Goal: Information Seeking & Learning: Find contact information

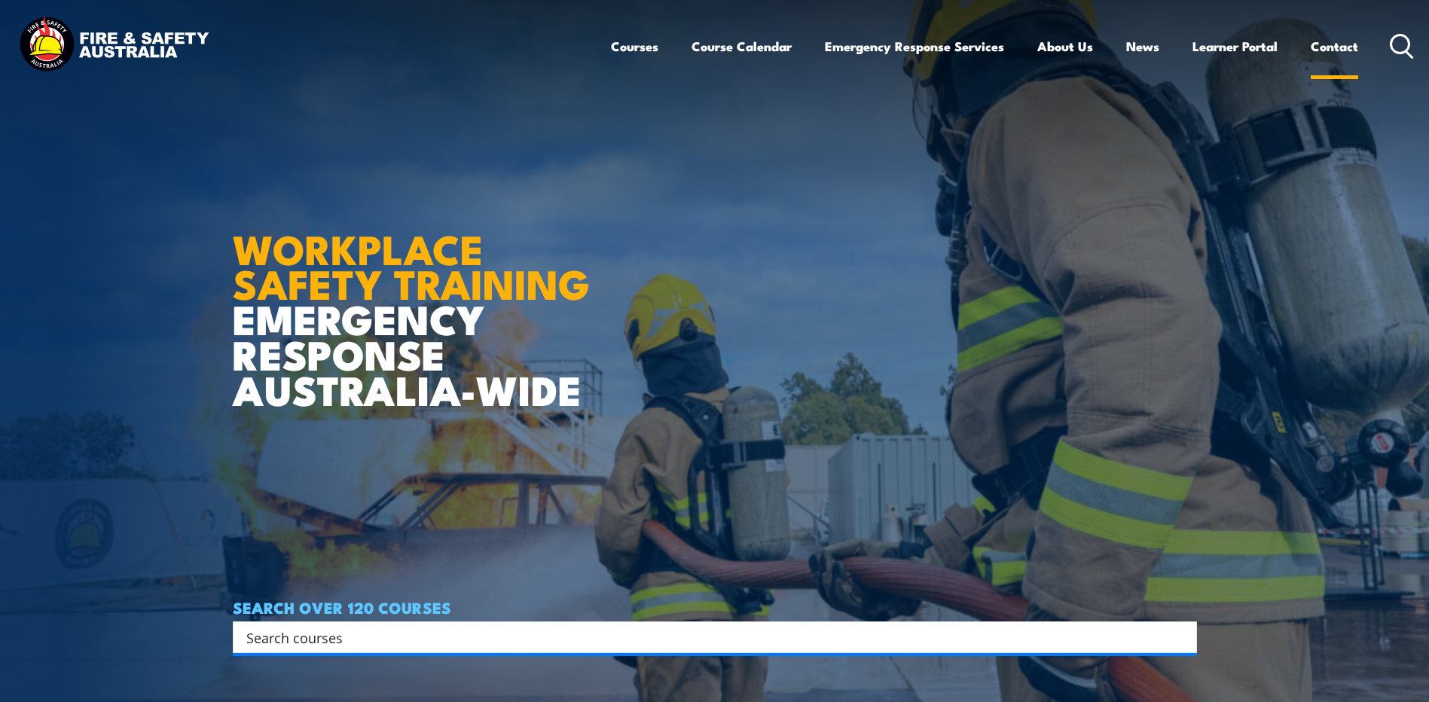
click at [1323, 47] on link "Contact" at bounding box center [1334, 46] width 47 height 40
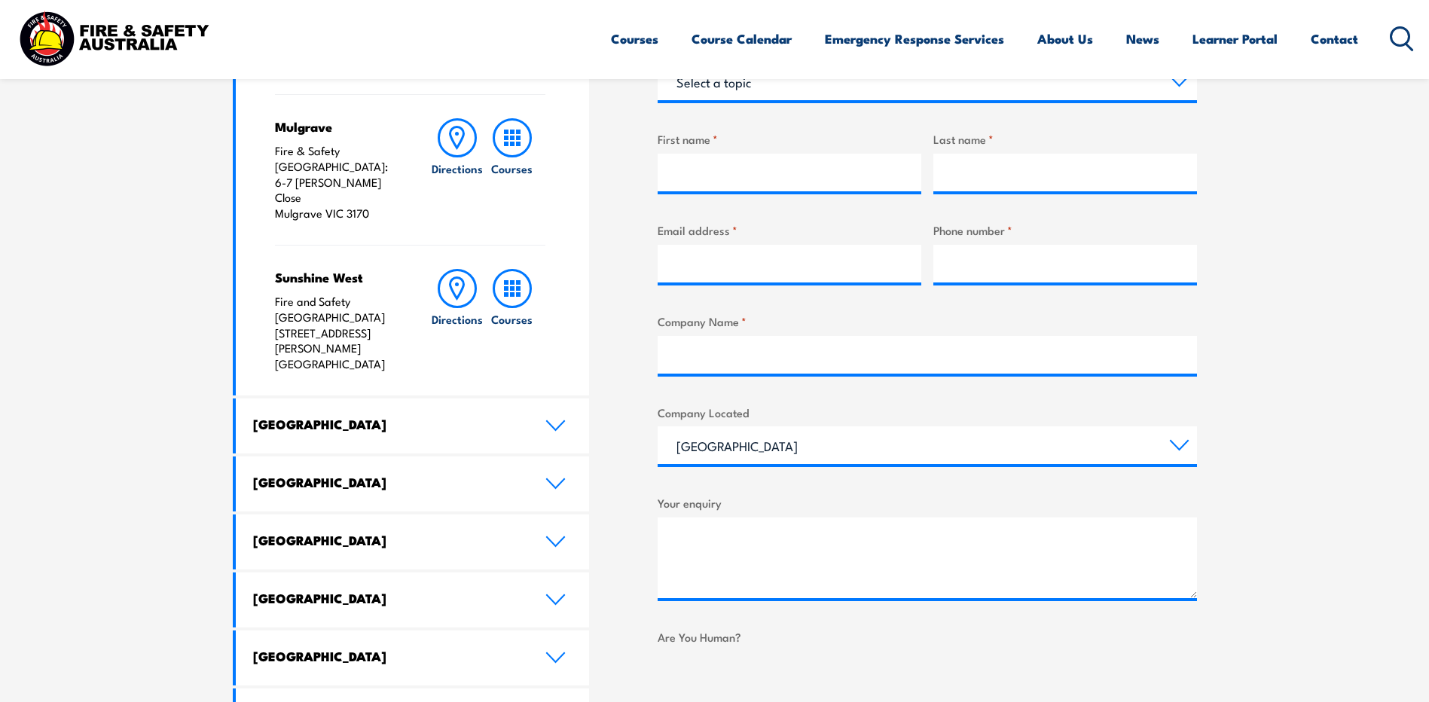
scroll to position [603, 0]
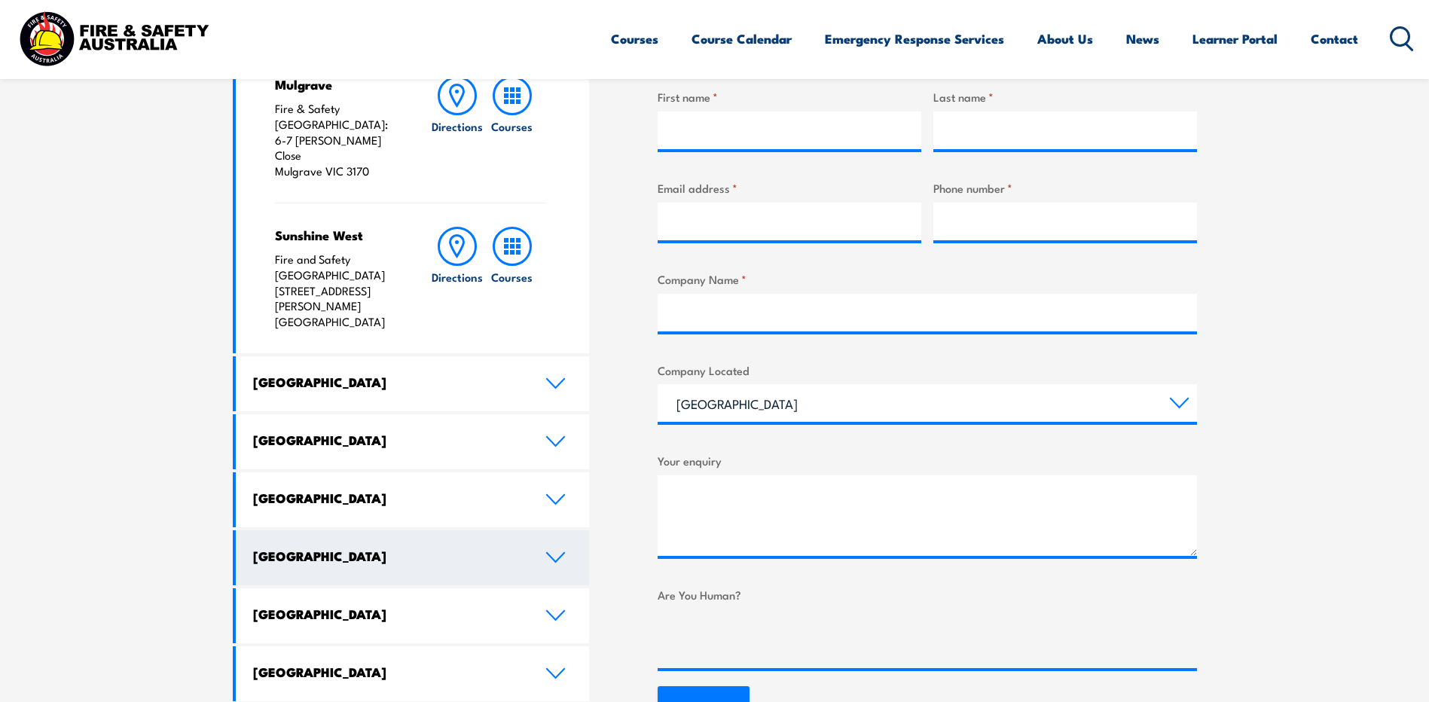
click at [368, 548] on h4 "[GEOGRAPHIC_DATA]" at bounding box center [388, 556] width 270 height 17
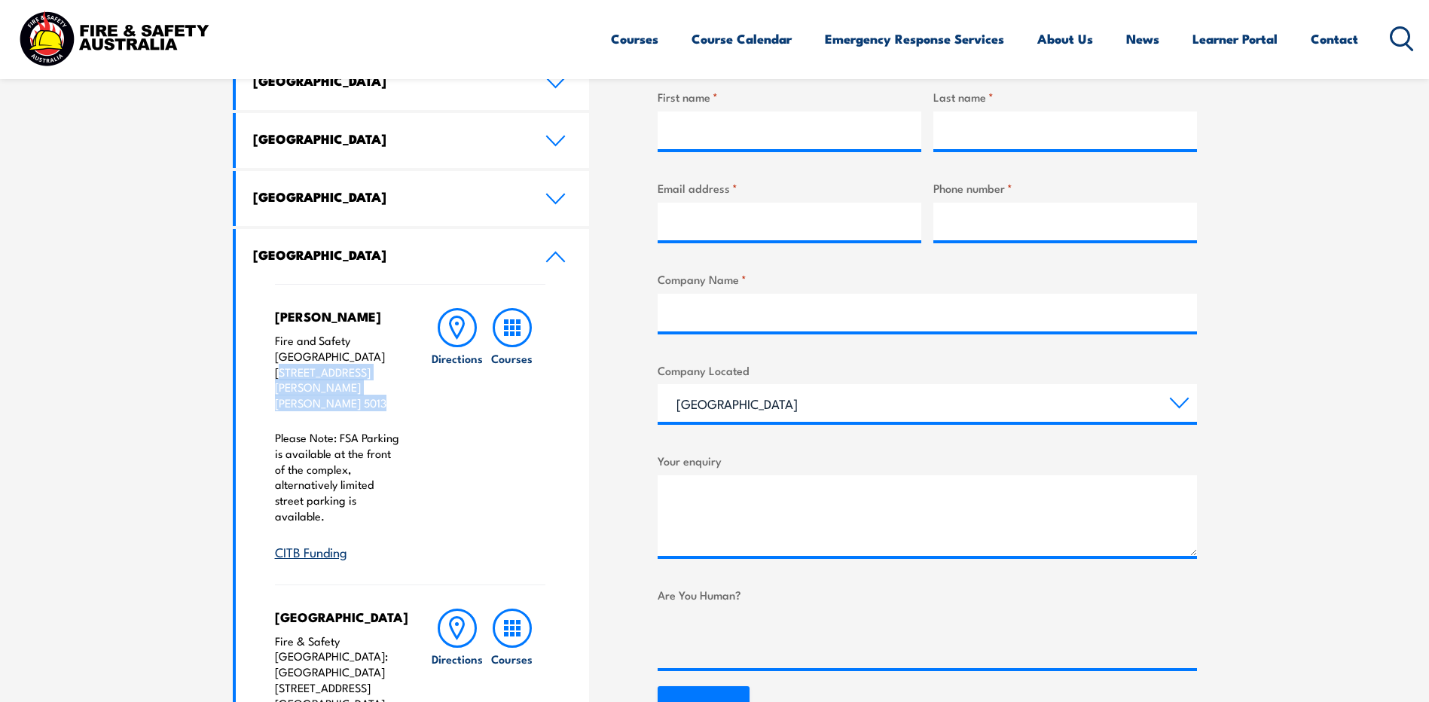
drag, startPoint x: 378, startPoint y: 376, endPoint x: 270, endPoint y: 359, distance: 109.0
click at [270, 359] on div "[PERSON_NAME] Fire and Safety Australia [STREET_ADDRESS][PERSON_NAME][PERSON_NA…" at bounding box center [413, 697] width 354 height 827
drag, startPoint x: 270, startPoint y: 359, endPoint x: 305, endPoint y: 368, distance: 35.6
copy p "[STREET_ADDRESS][PERSON_NAME][PERSON_NAME]"
